Goal: Task Accomplishment & Management: Manage account settings

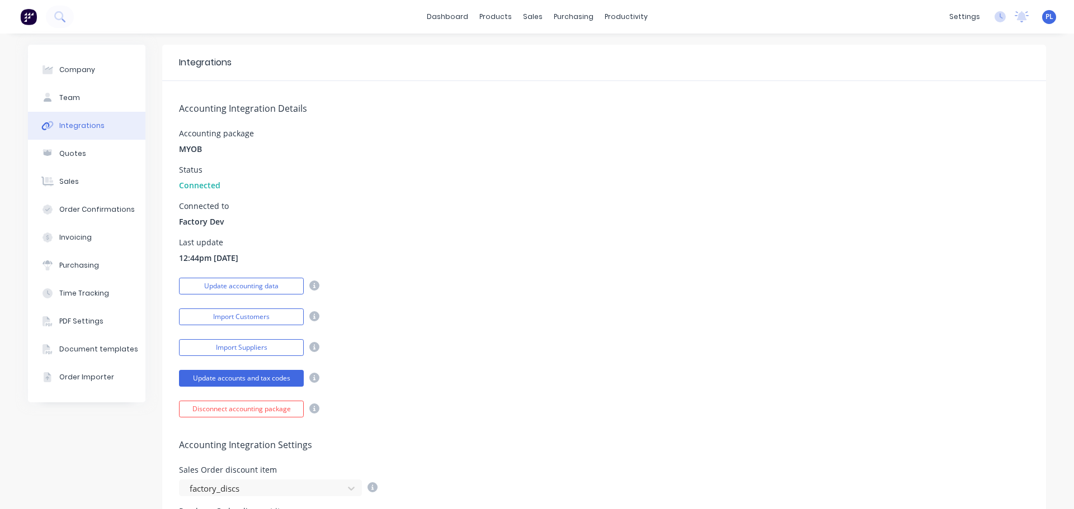
click at [679, 154] on div "Accounting package MYOB" at bounding box center [604, 142] width 850 height 25
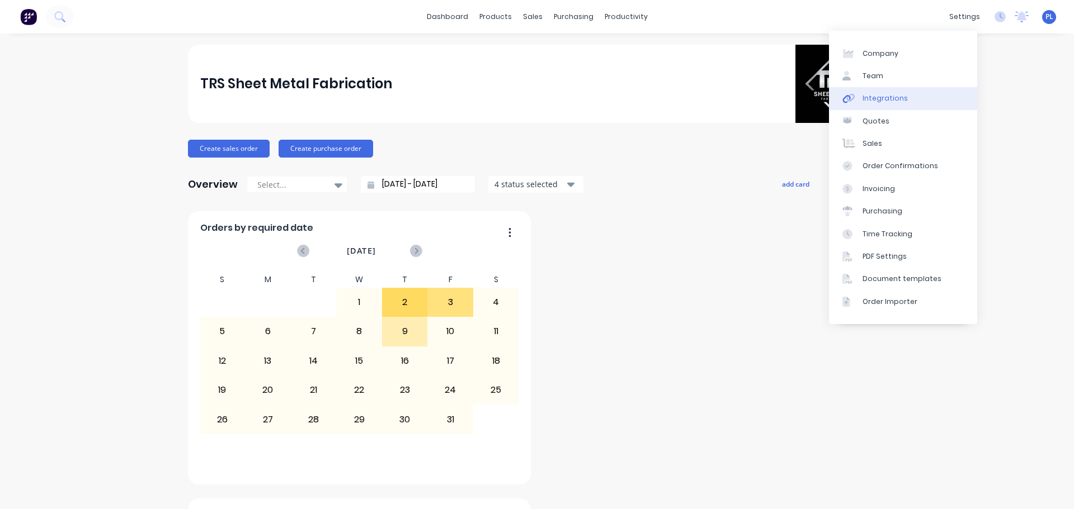
click at [914, 96] on link "Integrations" at bounding box center [903, 98] width 148 height 22
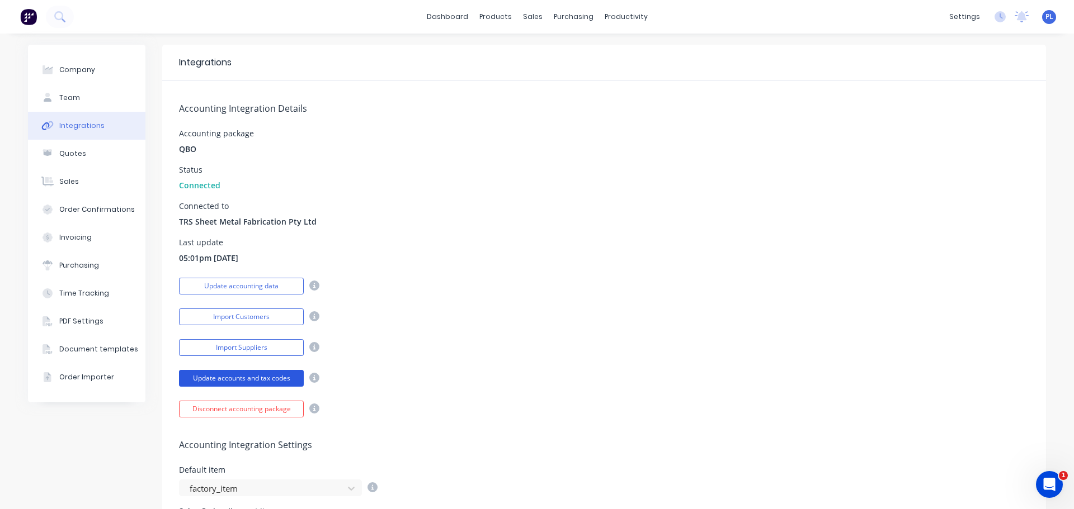
click at [238, 382] on button "Update accounts and tax codes" at bounding box center [241, 378] width 125 height 17
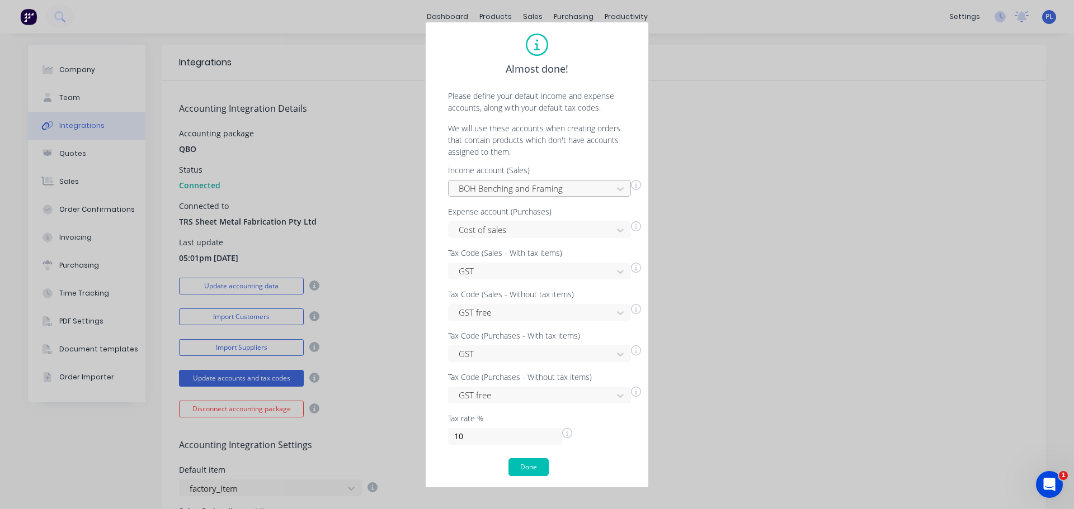
click at [490, 190] on div at bounding box center [531, 189] width 149 height 14
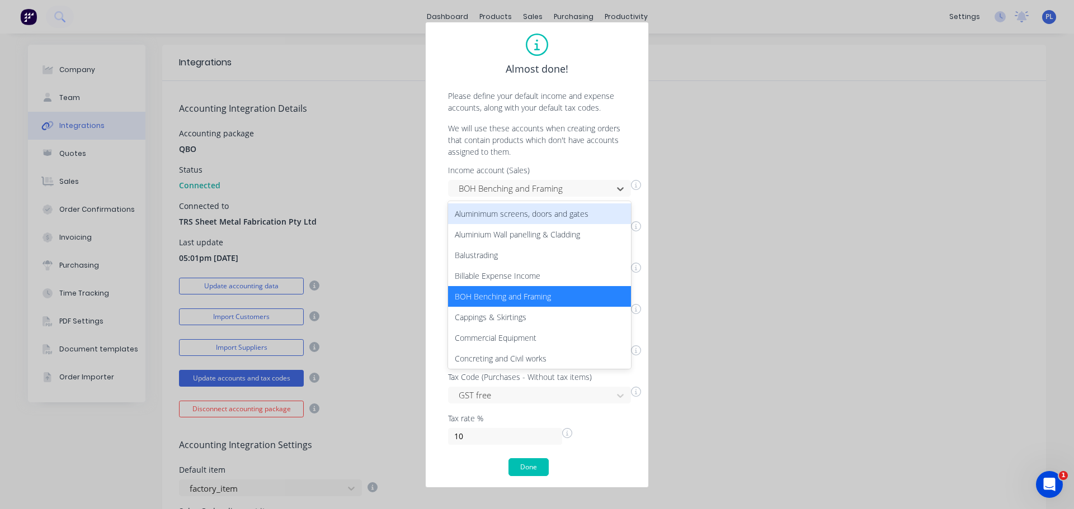
click at [522, 89] on div "Almost done! Please define your default income and expense accounts, along with…" at bounding box center [537, 255] width 200 height 443
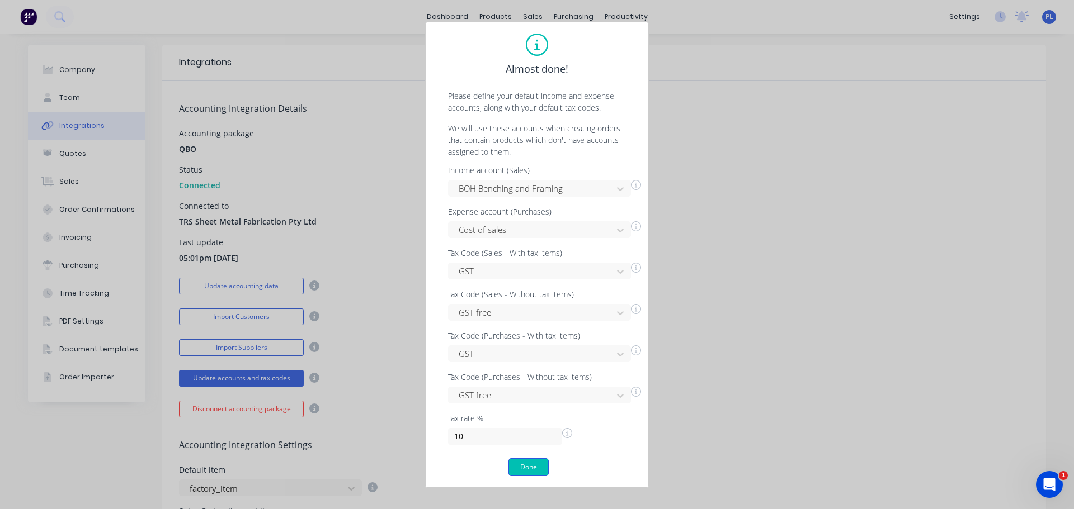
click at [526, 465] on button "Done" at bounding box center [528, 467] width 40 height 18
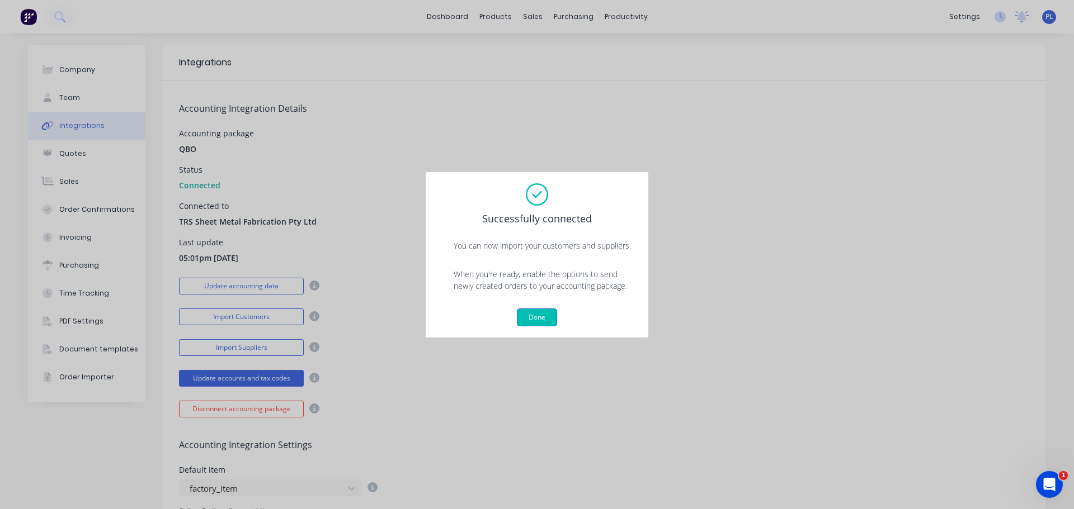
click at [531, 315] on button "Done" at bounding box center [537, 318] width 40 height 18
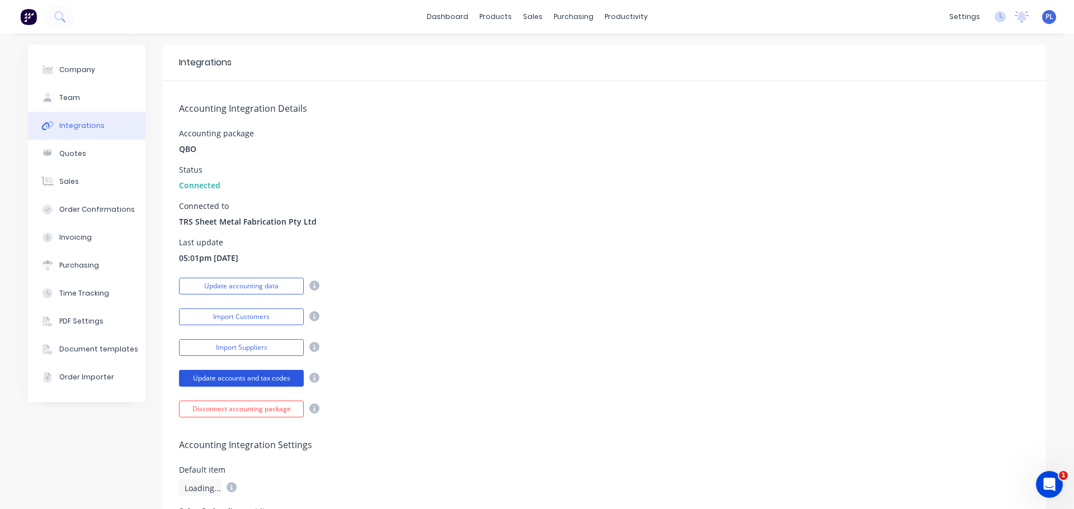
click at [218, 385] on button "Update accounts and tax codes" at bounding box center [241, 378] width 125 height 17
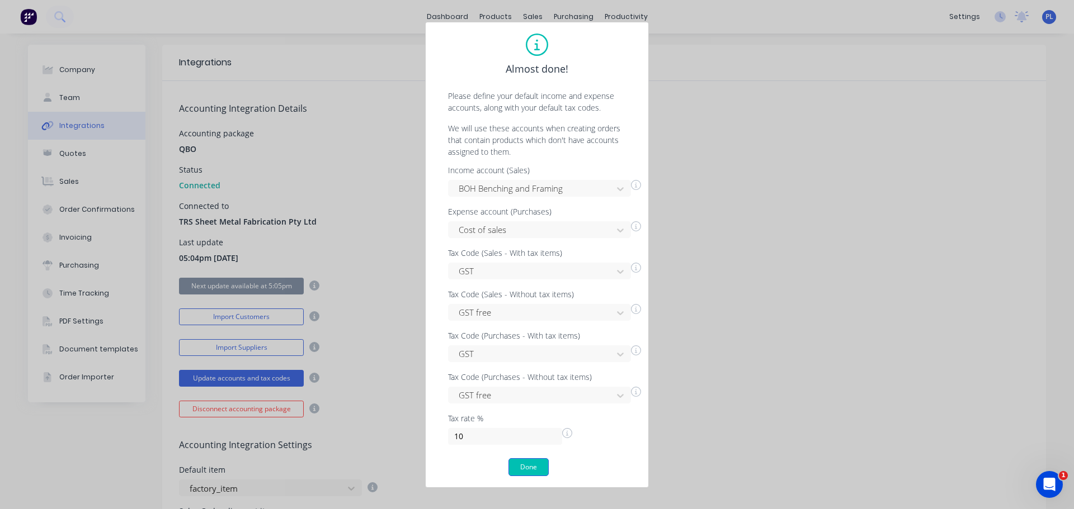
click at [532, 461] on button "Done" at bounding box center [528, 467] width 40 height 18
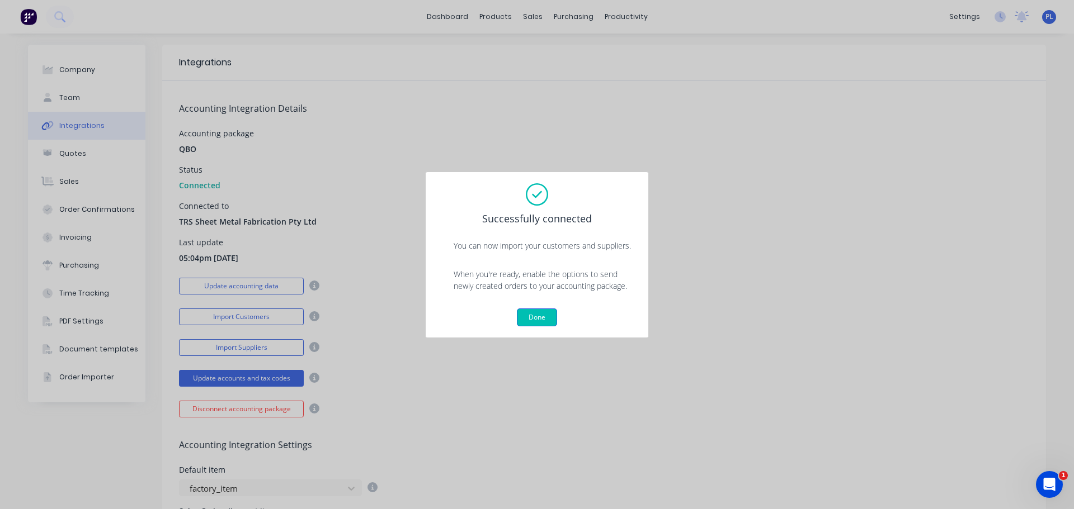
click at [537, 310] on button "Done" at bounding box center [537, 318] width 40 height 18
